Goal: Use online tool/utility: Utilize a website feature to perform a specific function

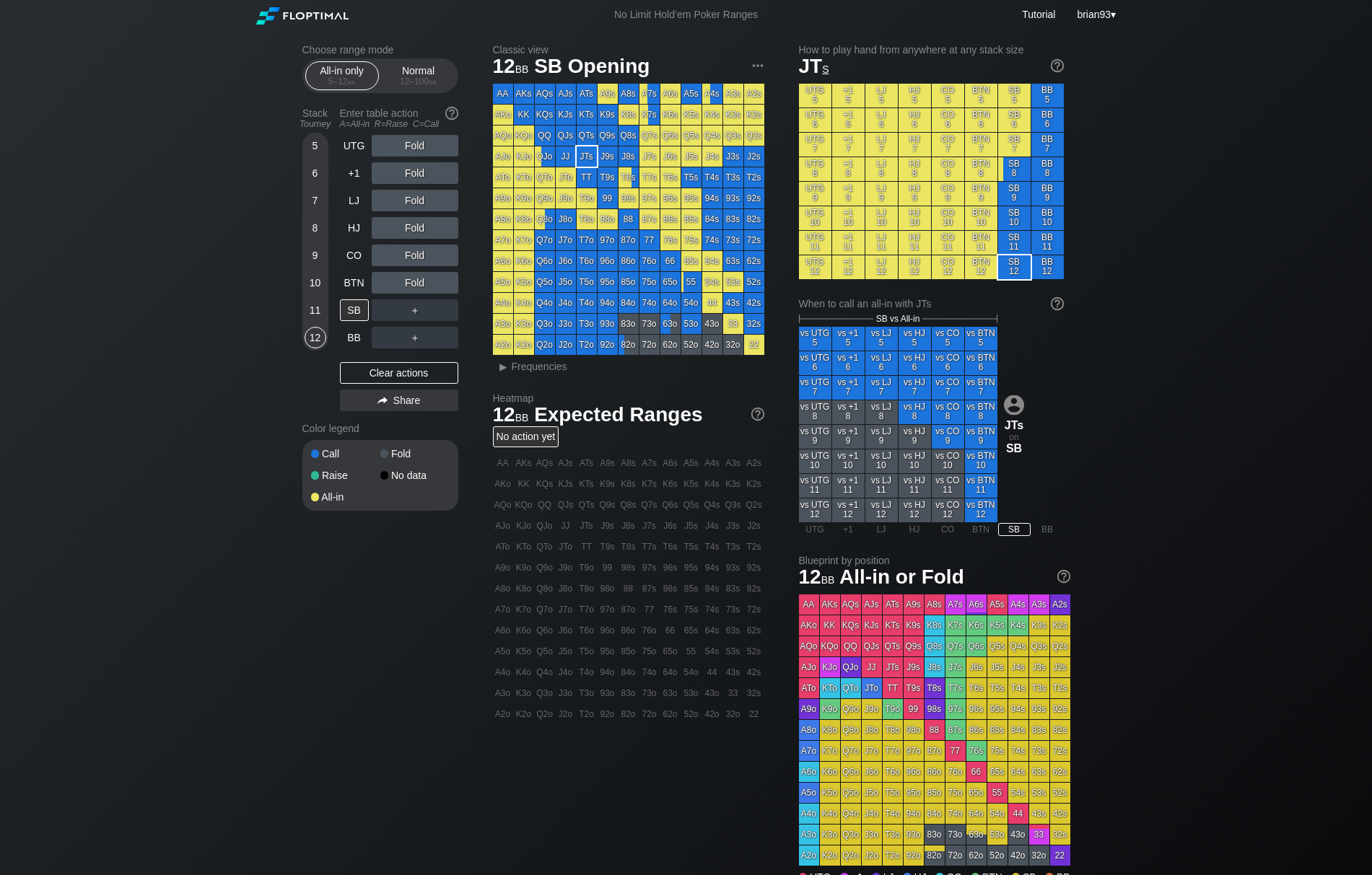
click at [249, 169] on div "Choose range mode All-in only 5 – 12 bb Normal 12 – 100 bb Stack Tourney Enter …" at bounding box center [686, 465] width 1372 height 872
click at [430, 71] on div "Normal 12 – 100 bb" at bounding box center [418, 75] width 66 height 27
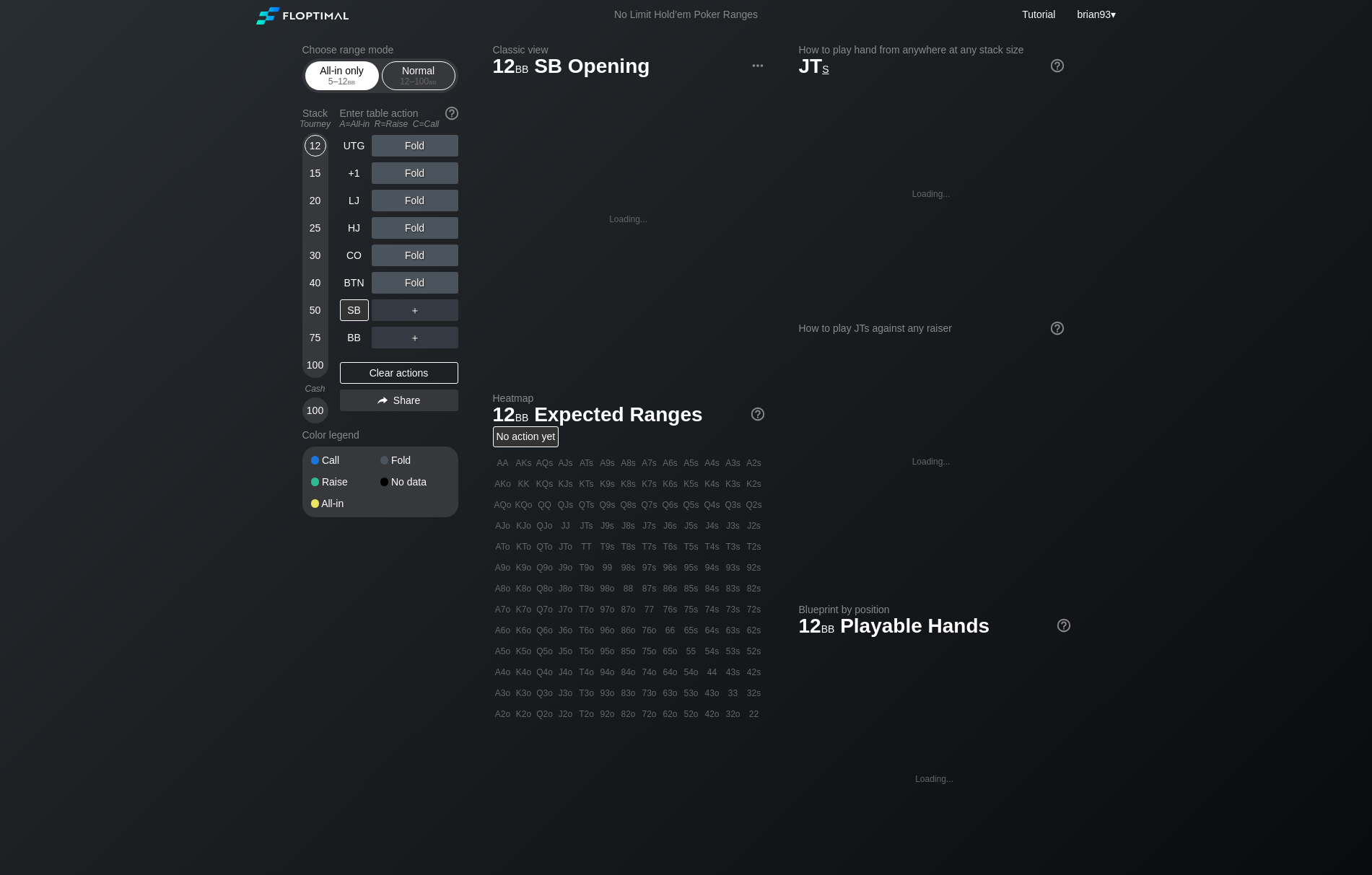
click at [316, 83] on div "5 – 12 bb" at bounding box center [342, 82] width 60 height 10
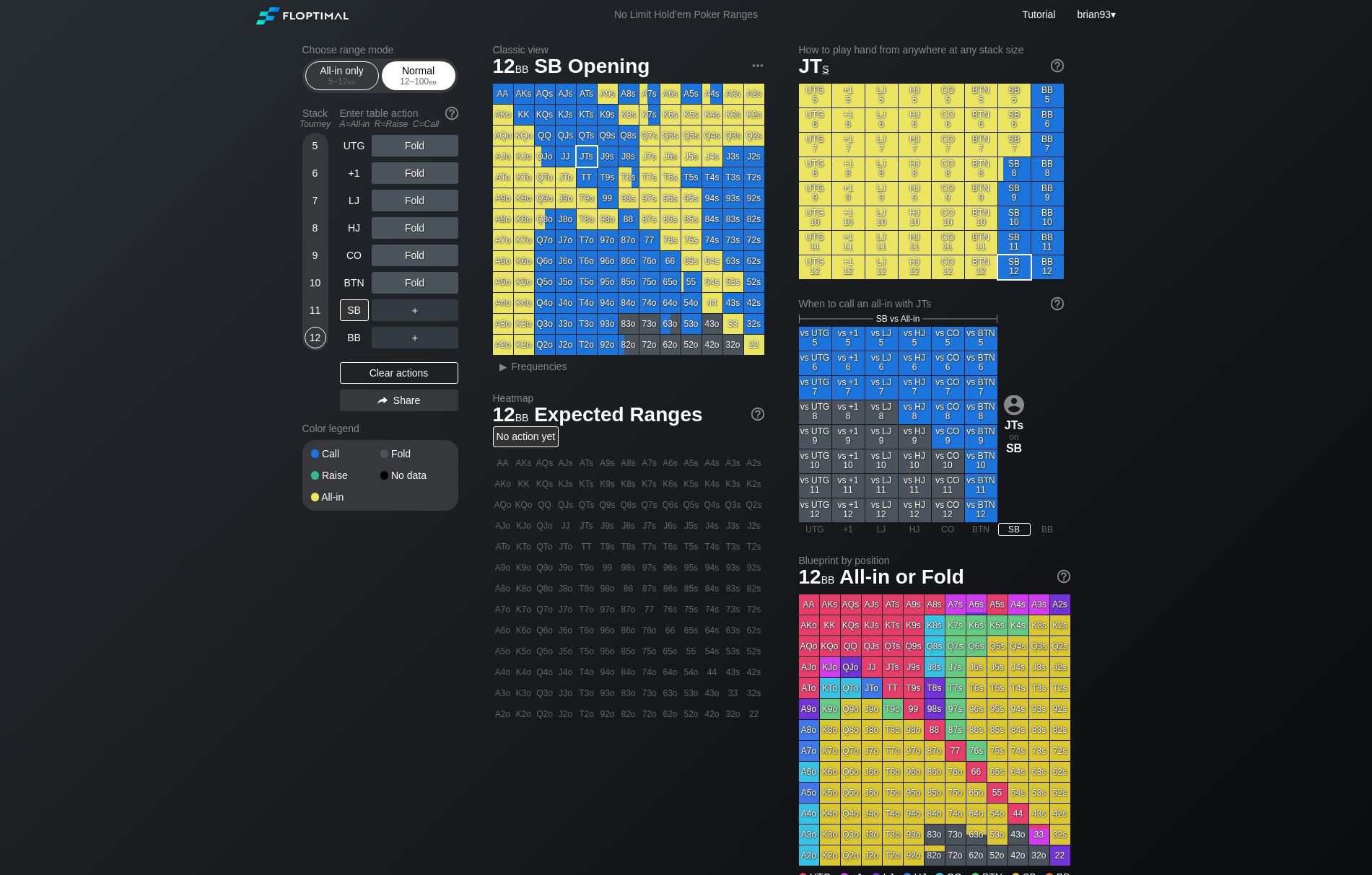
click at [412, 72] on div "Normal 12 – 100 bb" at bounding box center [418, 75] width 66 height 27
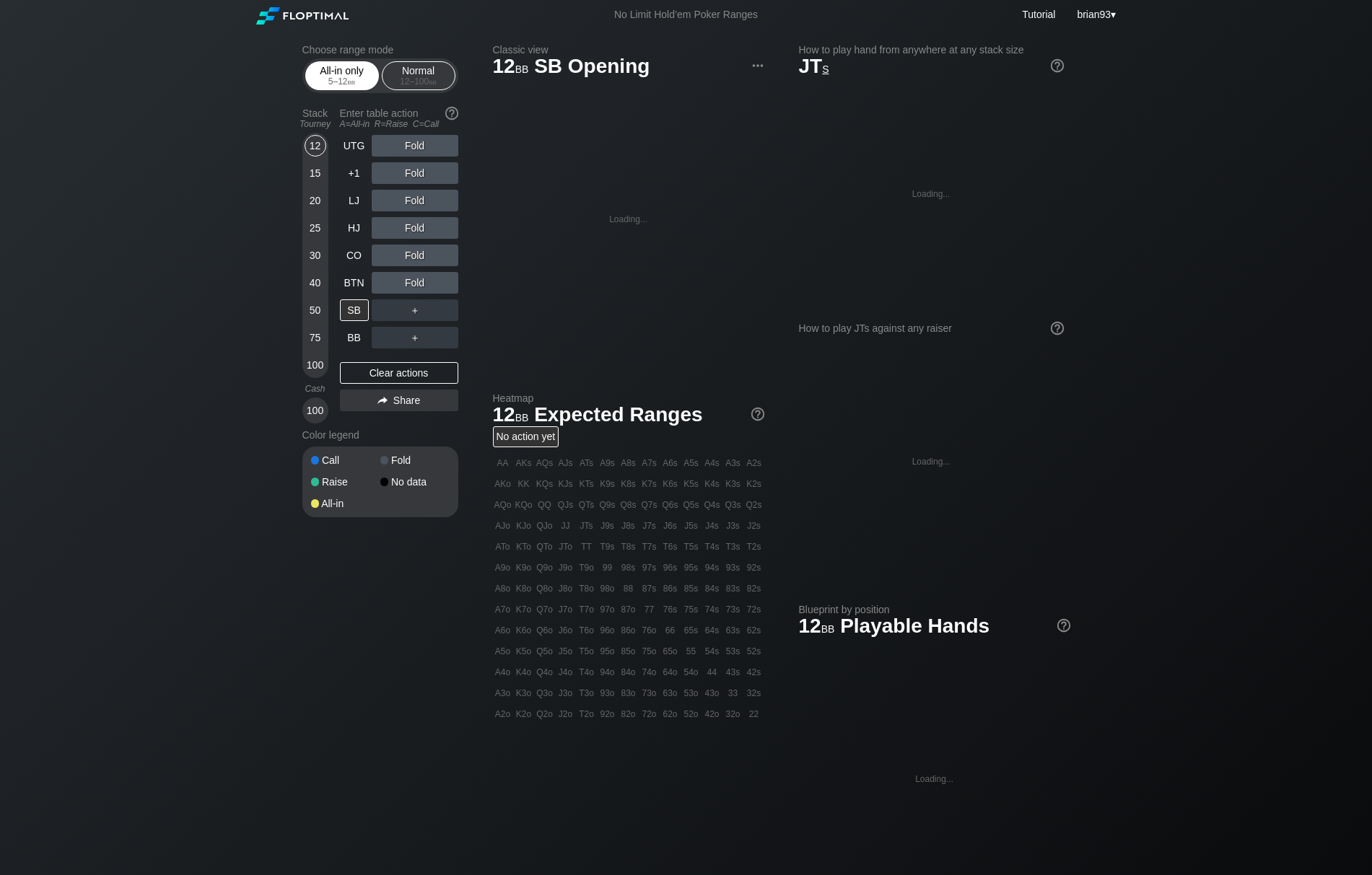
click at [342, 87] on div "All-in only 5 – 12 bb" at bounding box center [342, 75] width 66 height 27
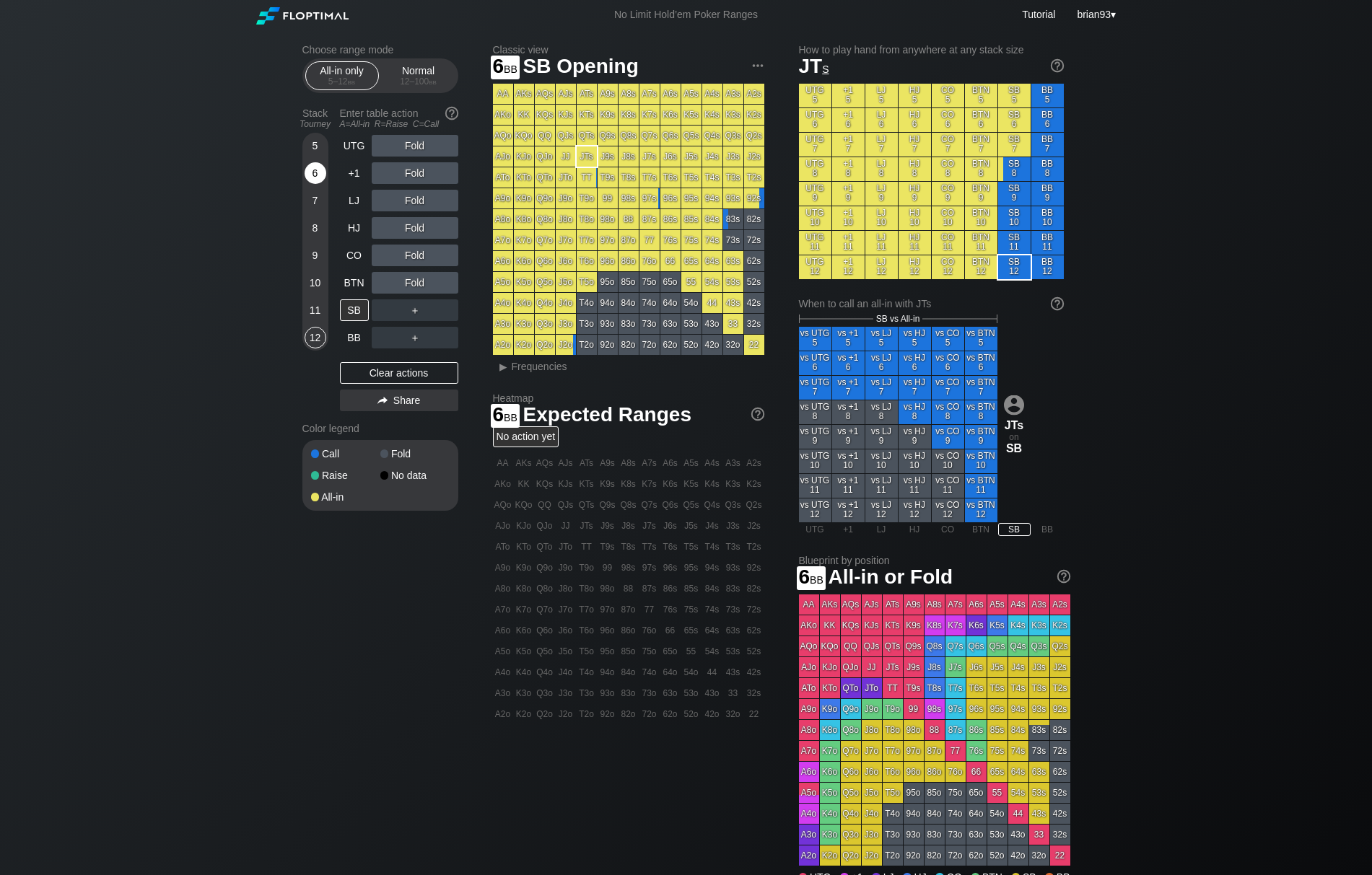
click at [322, 173] on div "6" at bounding box center [315, 173] width 21 height 21
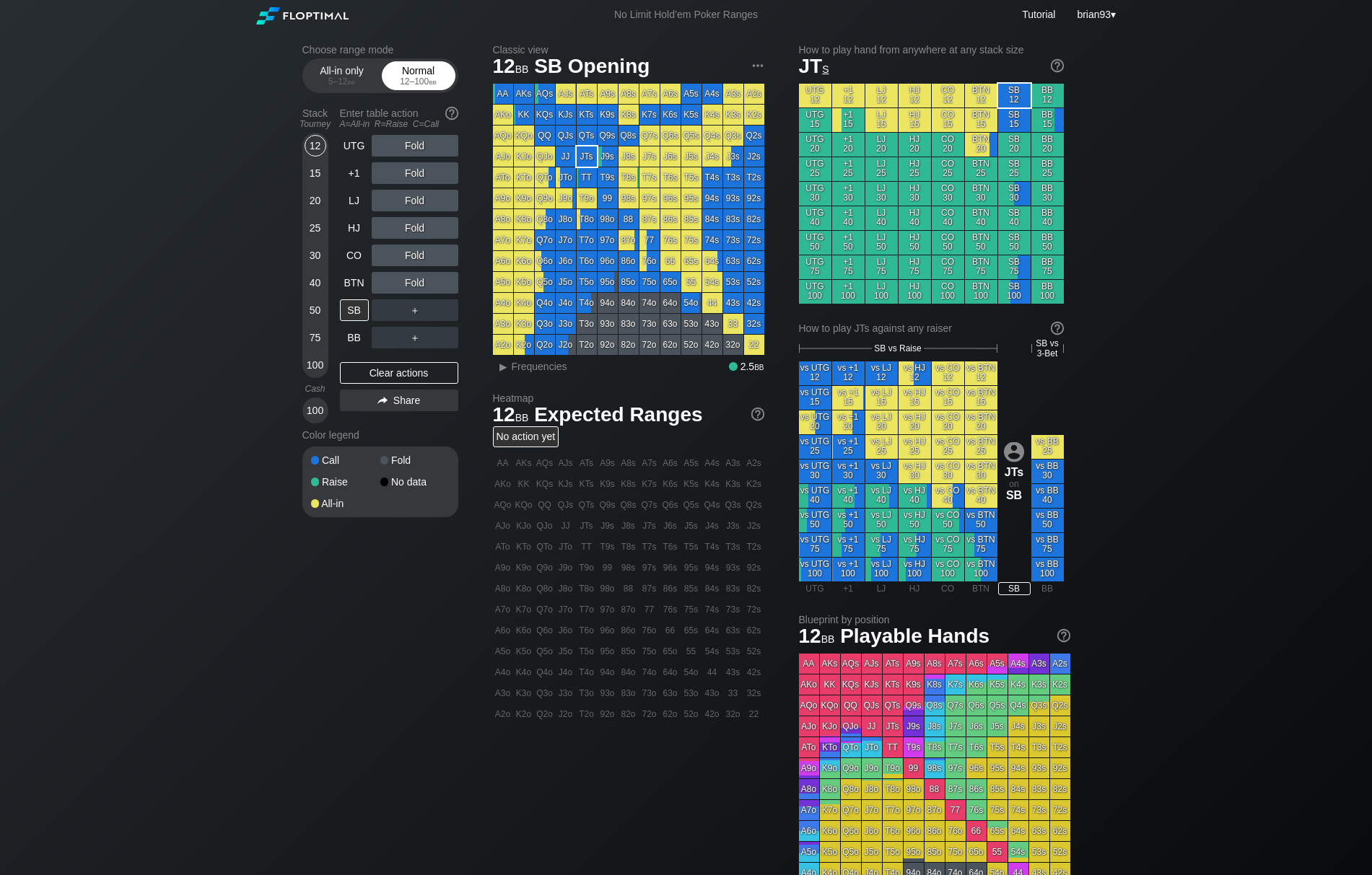
click at [435, 78] on span "bb" at bounding box center [433, 82] width 8 height 10
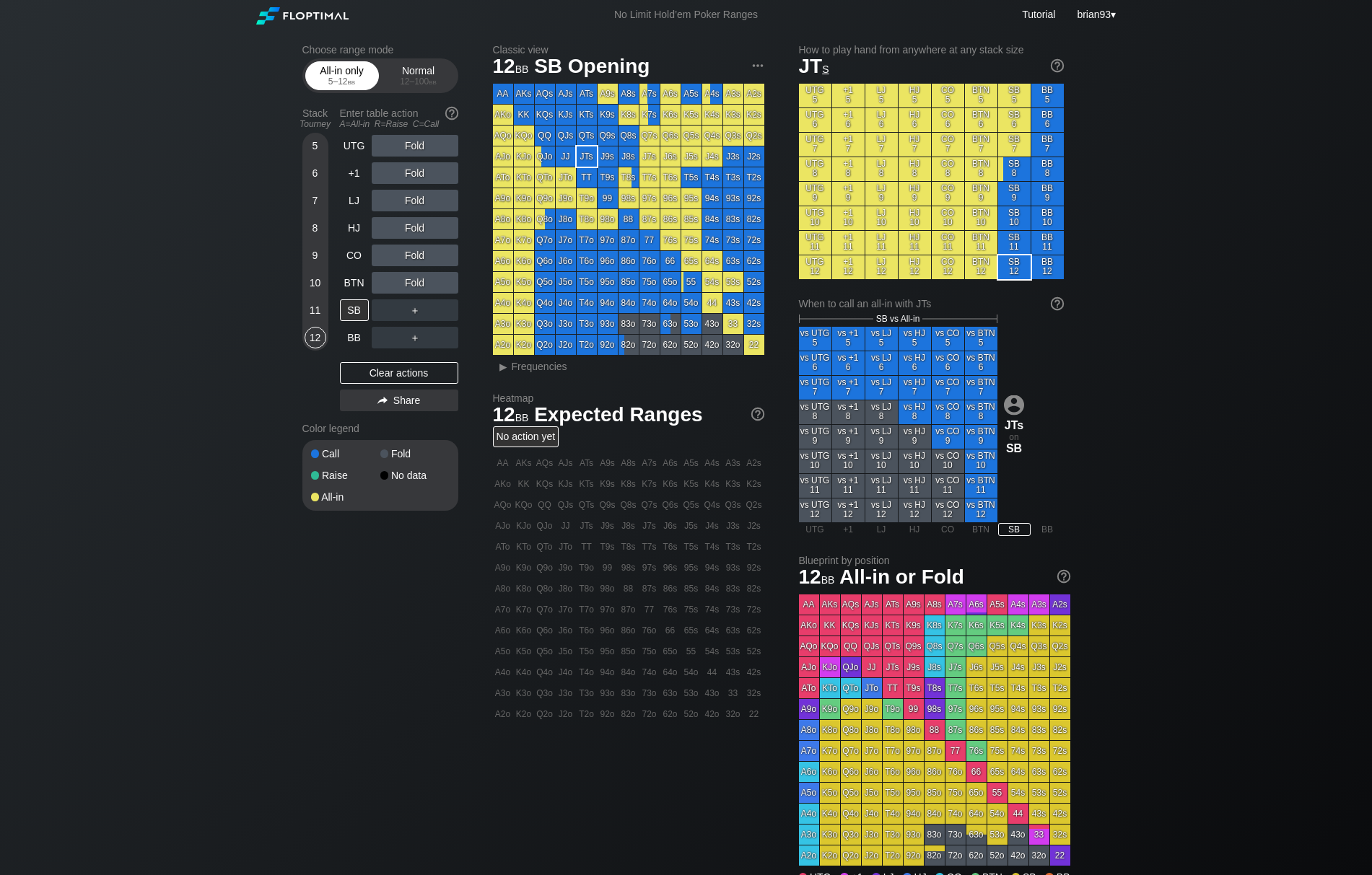
click at [356, 74] on div "All-in only 5 – 12 bb" at bounding box center [342, 75] width 66 height 27
click at [437, 77] on div "12 – 100 bb" at bounding box center [418, 82] width 60 height 10
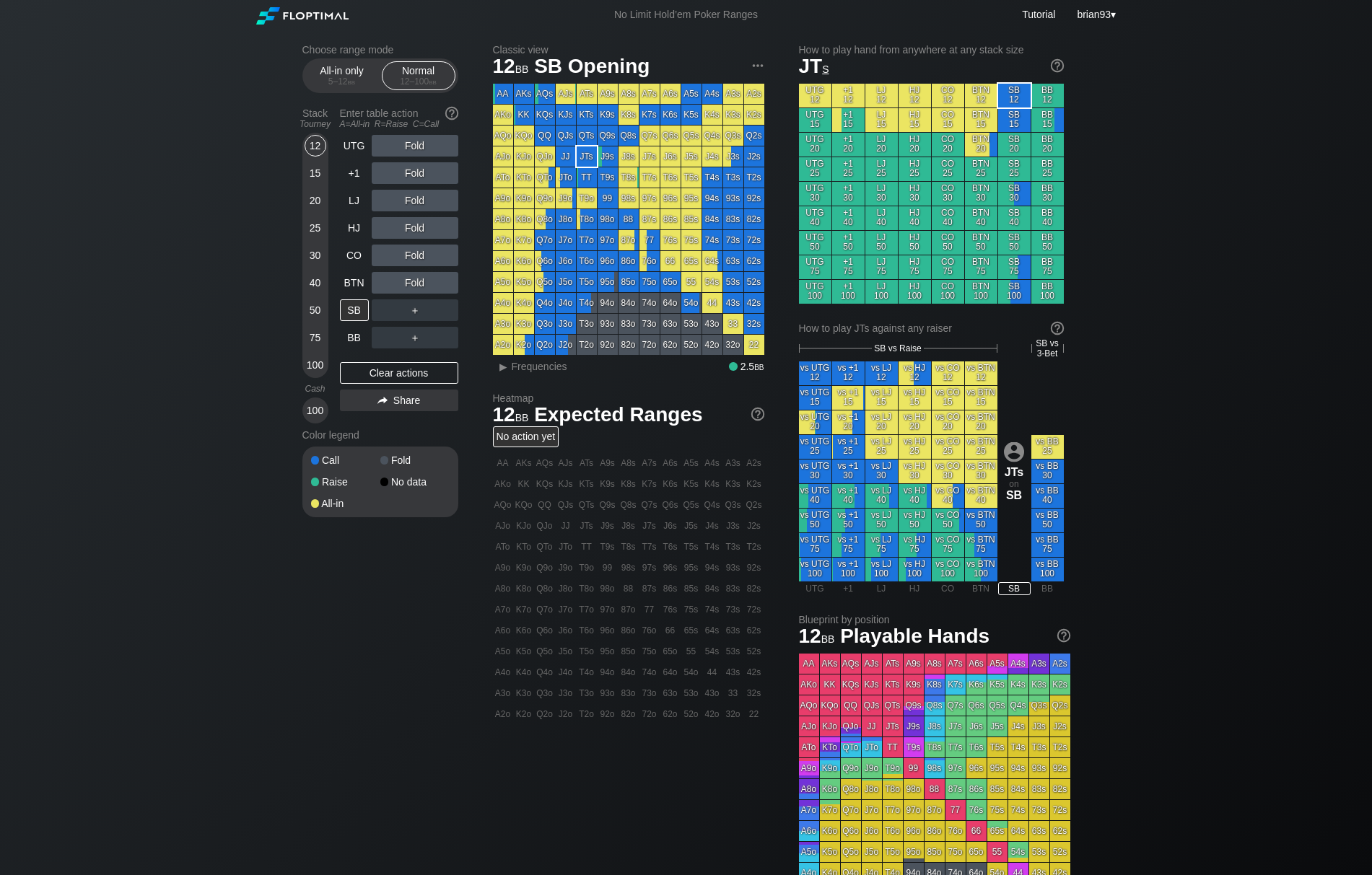
click at [253, 175] on div "Choose range mode All-in only 5 – 12 bb Normal 12 – 100 bb Stack Tourney Enter …" at bounding box center [686, 495] width 1372 height 931
click at [1080, 489] on div "Choose range mode All-in only 5 – 12 bb Normal 12 – 100 bb Stack Tourney Enter …" at bounding box center [686, 495] width 1372 height 931
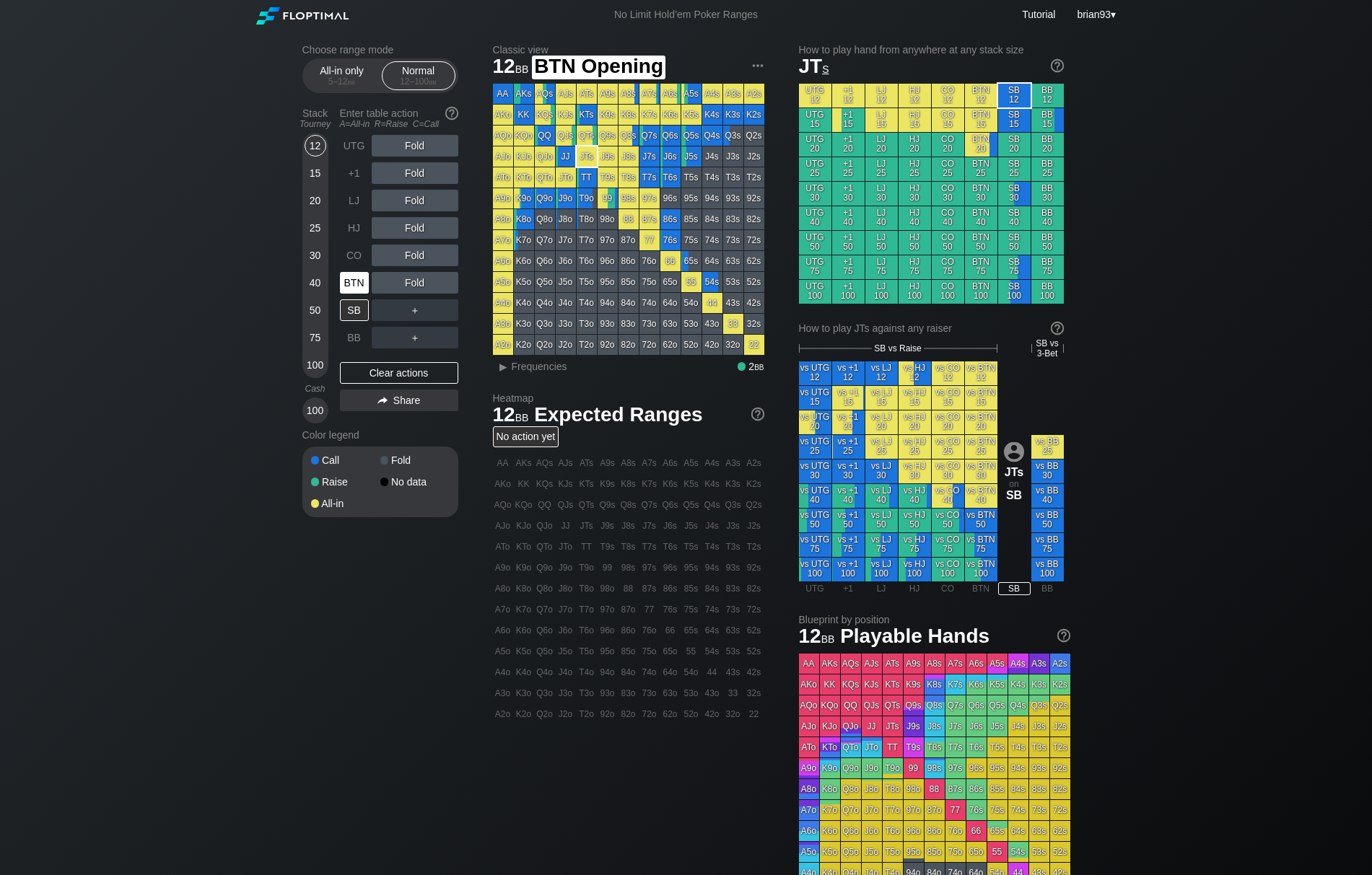
click at [357, 285] on div "BTN" at bounding box center [354, 283] width 29 height 21
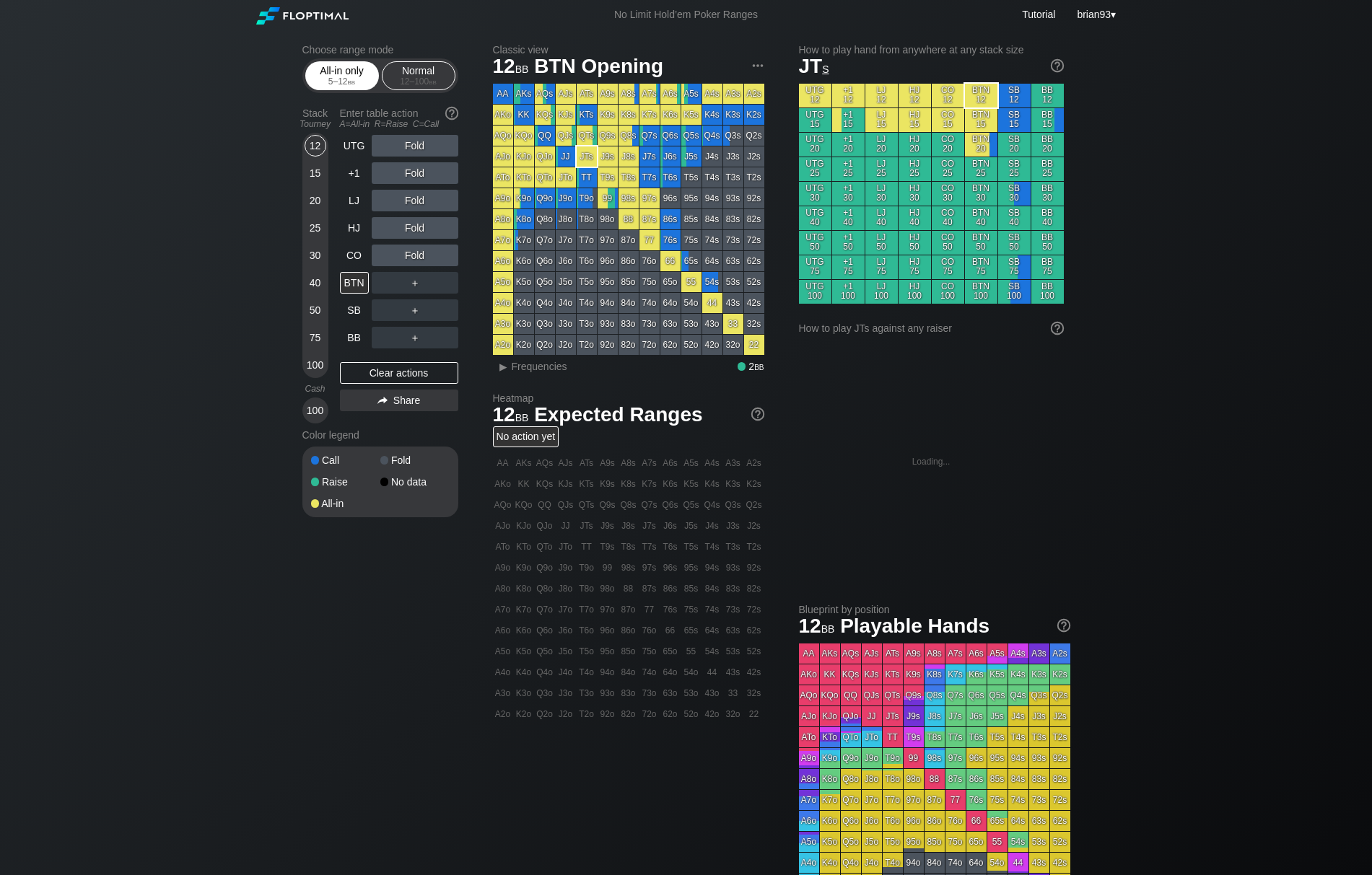
click at [336, 86] on div "5 – 12 bb" at bounding box center [342, 82] width 60 height 10
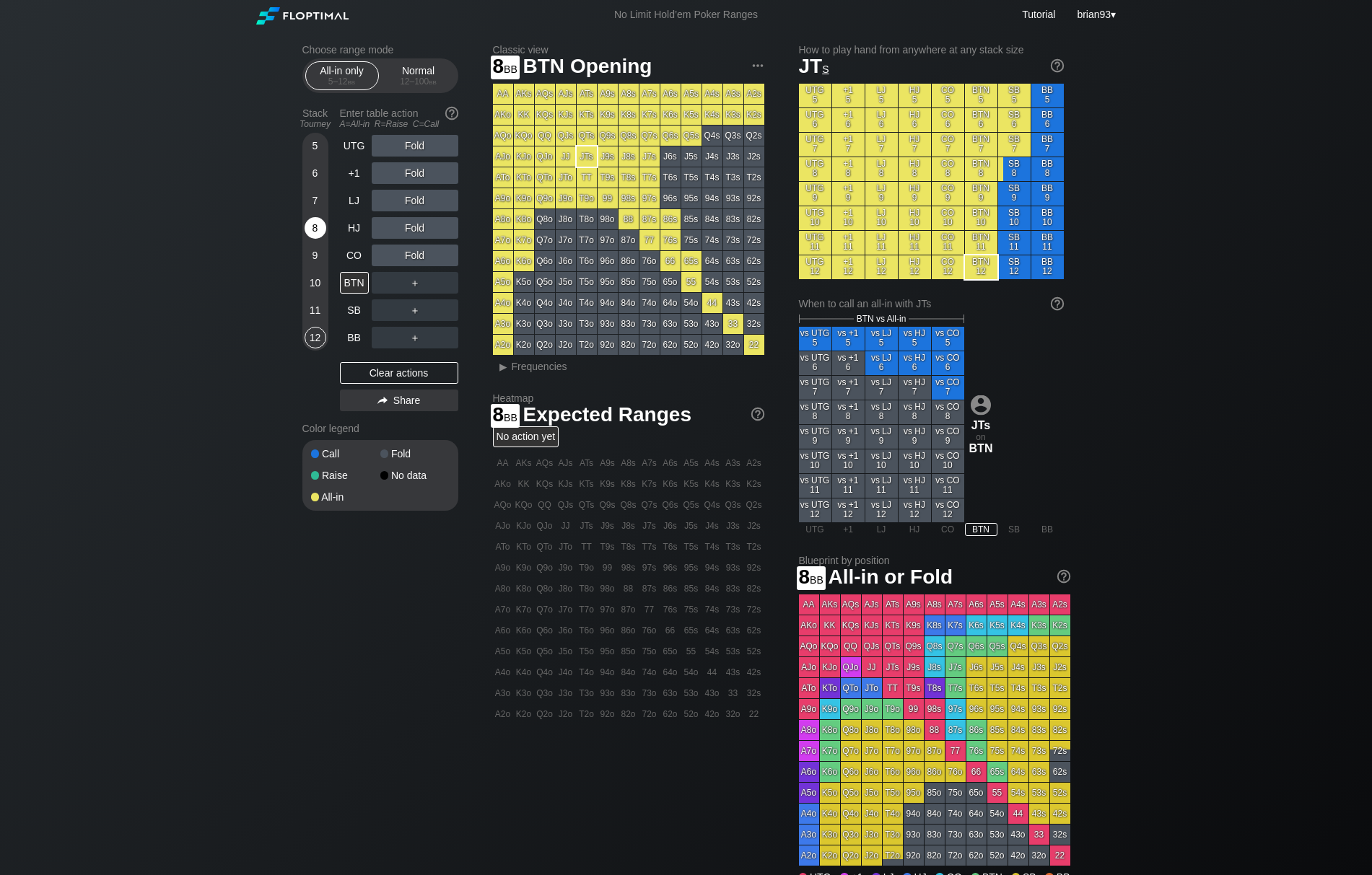
click at [314, 228] on div "8" at bounding box center [315, 228] width 21 height 21
click at [233, 210] on div "Choose range mode All-in only 5 – 12 bb Normal 12 – 100 bb Stack Tourney Enter …" at bounding box center [686, 465] width 1372 height 872
